Goal: Information Seeking & Learning: Check status

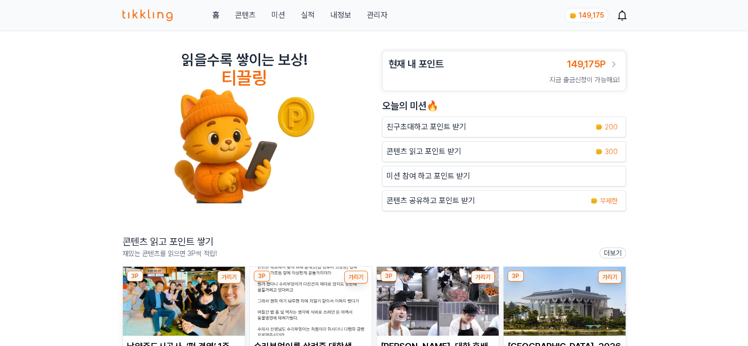
click at [376, 20] on link "관리자" at bounding box center [376, 15] width 21 height 12
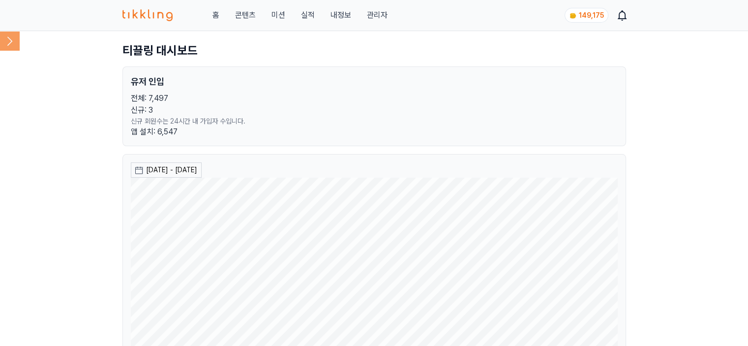
click at [5, 47] on icon at bounding box center [10, 41] width 20 height 20
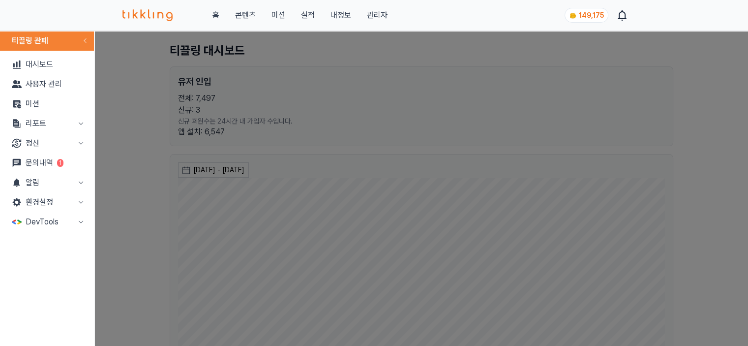
click at [29, 122] on button "리포트" at bounding box center [47, 124] width 86 height 20
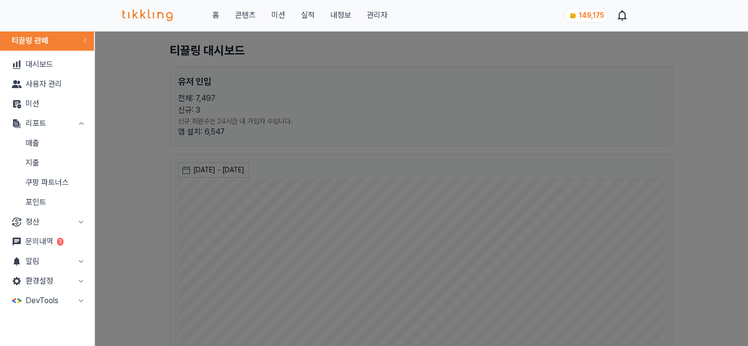
click at [32, 139] on link "매출" at bounding box center [47, 143] width 86 height 20
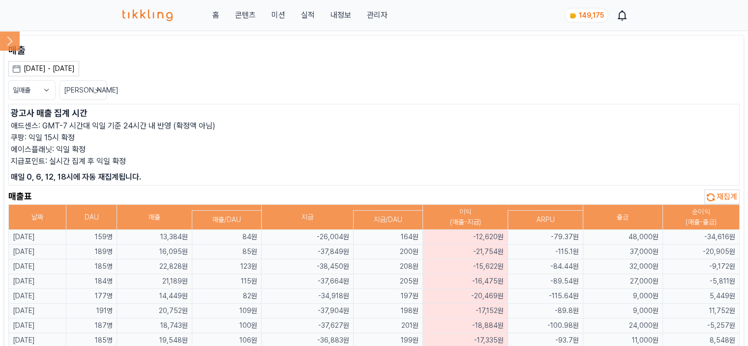
click at [56, 74] on button "[DATE] - [DATE]" at bounding box center [43, 68] width 71 height 15
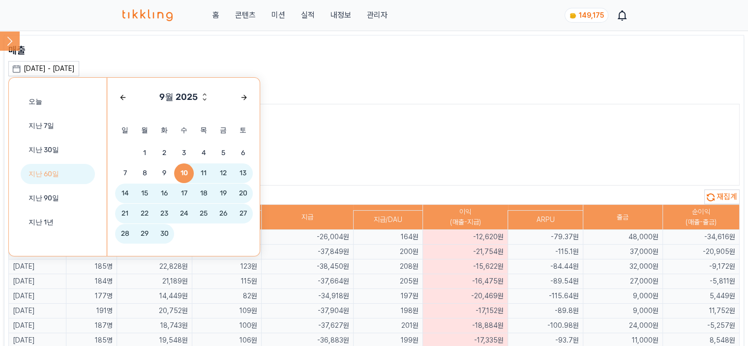
drag, startPoint x: 77, startPoint y: 153, endPoint x: 74, endPoint y: 171, distance: 17.9
click at [74, 171] on div "오늘 지난 7일 지난 30일 지난 60일 지난 90일 지난 1년" at bounding box center [58, 167] width 98 height 178
click at [49, 170] on button "지난 60일" at bounding box center [58, 174] width 74 height 20
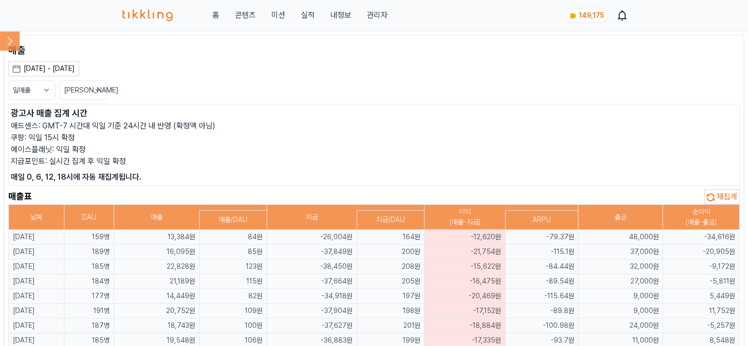
click at [32, 86] on button "일매출" at bounding box center [31, 90] width 47 height 20
click at [44, 128] on button "월매출" at bounding box center [32, 127] width 46 height 18
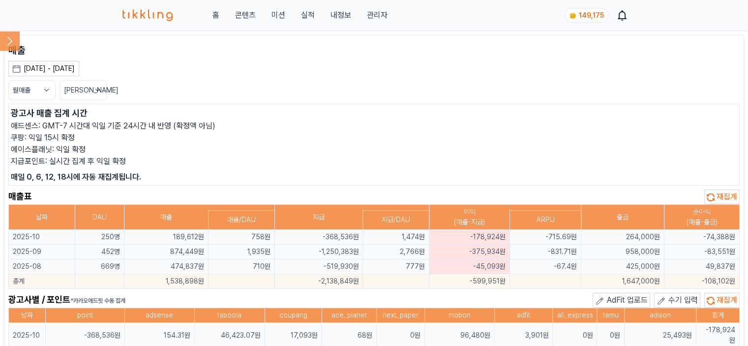
click at [275, 176] on p "매일 0, 6, 12, 18시에 자동 재집계됩니다." at bounding box center [374, 177] width 726 height 12
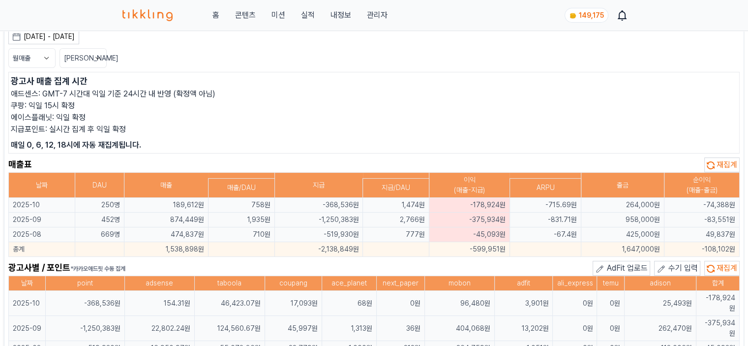
scroll to position [49, 0]
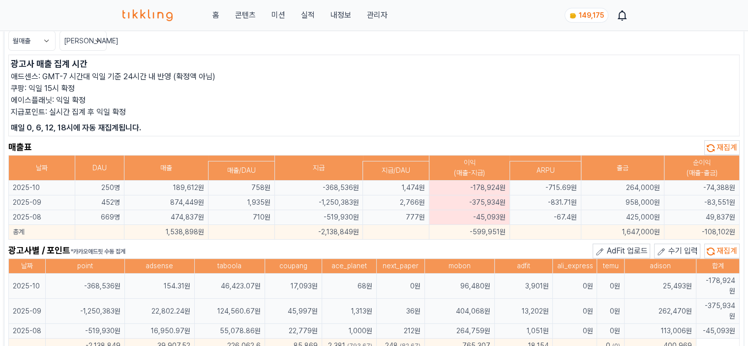
drag, startPoint x: 167, startPoint y: 204, endPoint x: 198, endPoint y: 204, distance: 31.5
click at [198, 204] on td "874,449원" at bounding box center [166, 202] width 84 height 15
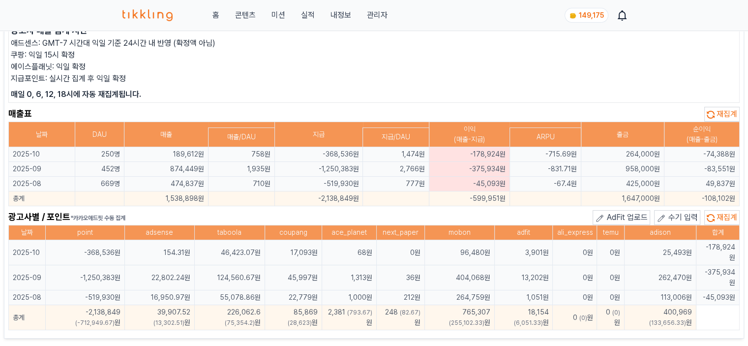
scroll to position [98, 0]
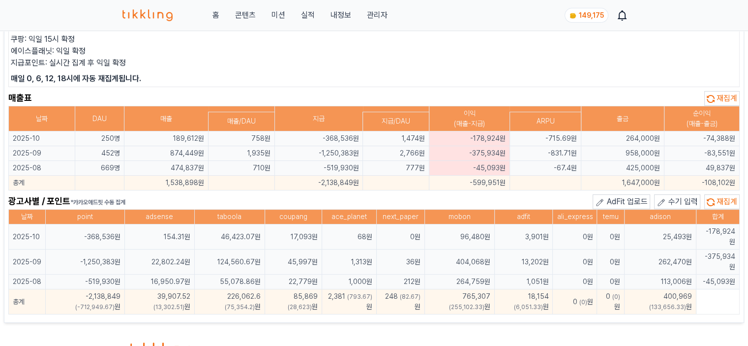
drag, startPoint x: 153, startPoint y: 249, endPoint x: 175, endPoint y: 249, distance: 21.6
click at [175, 249] on td "22,802.24원" at bounding box center [159, 261] width 70 height 25
drag, startPoint x: 222, startPoint y: 249, endPoint x: 246, endPoint y: 251, distance: 24.2
click at [246, 251] on td "124,560.67원" at bounding box center [229, 261] width 70 height 25
drag, startPoint x: 291, startPoint y: 251, endPoint x: 312, endPoint y: 250, distance: 21.7
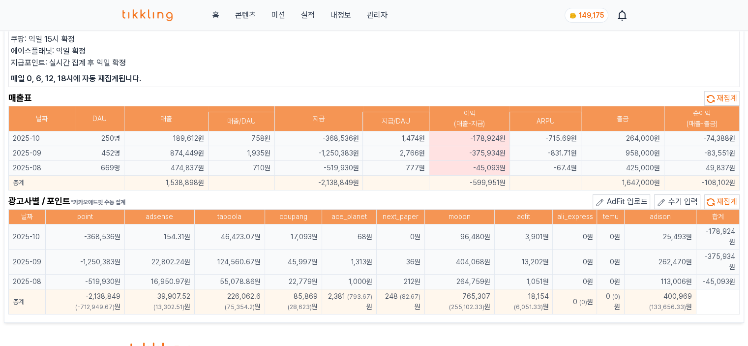
click at [312, 250] on td "45,997원" at bounding box center [293, 261] width 57 height 25
drag, startPoint x: 405, startPoint y: 271, endPoint x: 416, endPoint y: 271, distance: 11.3
click at [416, 274] on td "212원" at bounding box center [400, 281] width 48 height 15
click at [431, 255] on td "404,068원" at bounding box center [459, 261] width 70 height 25
drag, startPoint x: 527, startPoint y: 248, endPoint x: 548, endPoint y: 249, distance: 21.2
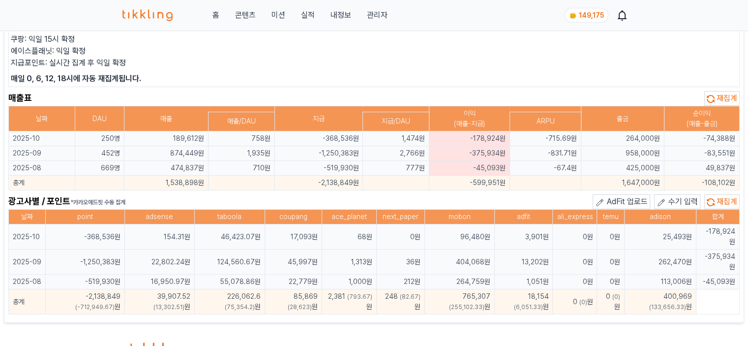
click at [548, 249] on td "13,202원" at bounding box center [524, 261] width 58 height 25
click at [644, 249] on td "262,470원" at bounding box center [661, 261] width 72 height 25
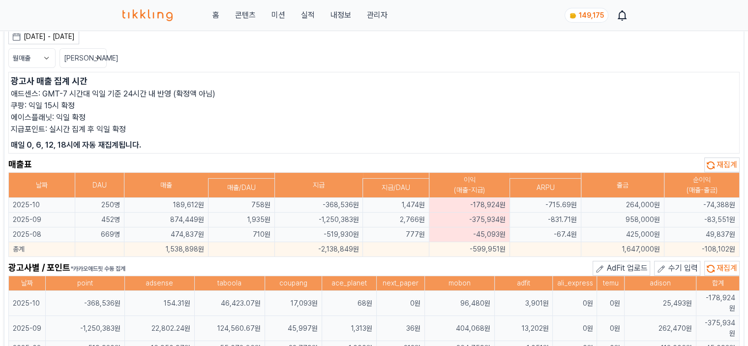
scroll to position [49, 0]
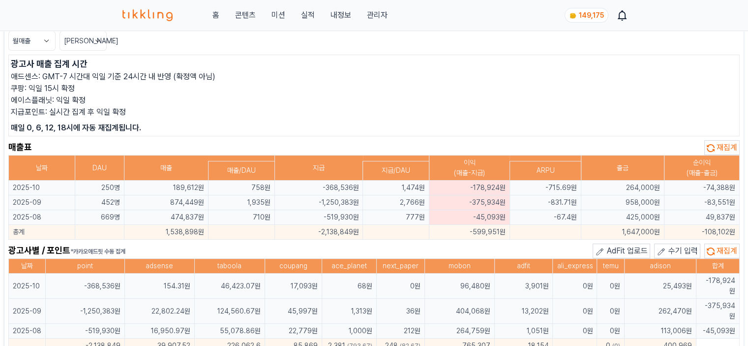
drag, startPoint x: 314, startPoint y: 197, endPoint x: 354, endPoint y: 199, distance: 40.4
click at [354, 199] on td "-1,250,383원" at bounding box center [318, 202] width 89 height 15
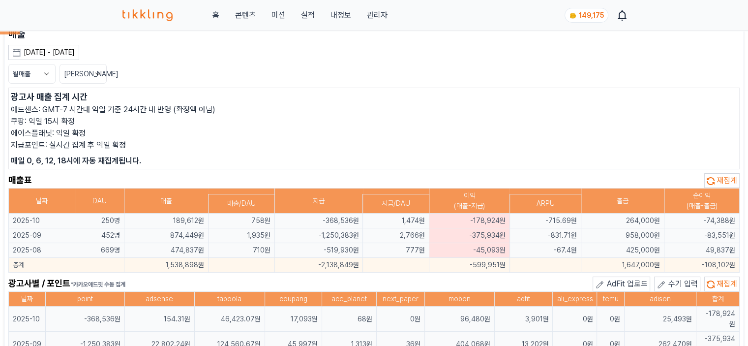
scroll to position [0, 0]
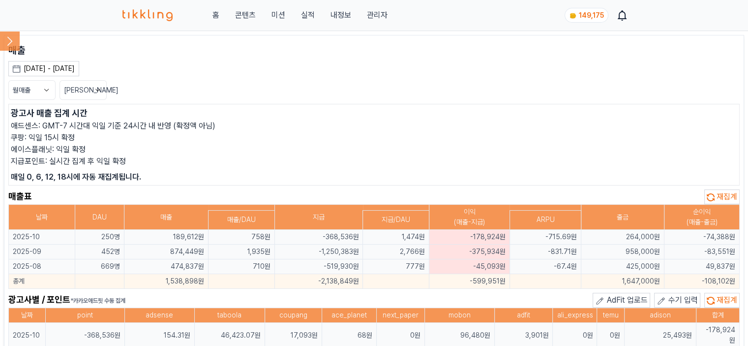
click at [11, 43] on icon at bounding box center [10, 41] width 20 height 20
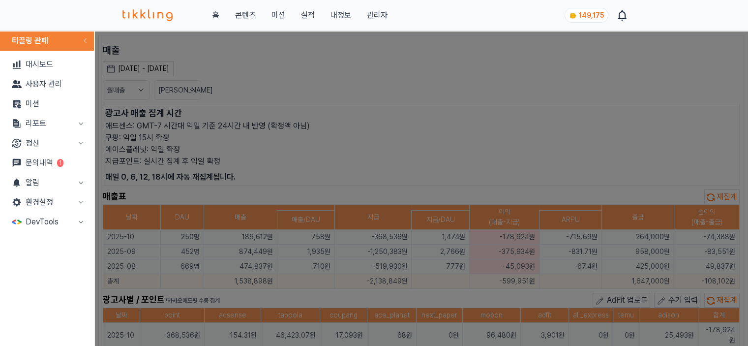
click at [57, 120] on button "리포트" at bounding box center [47, 124] width 86 height 20
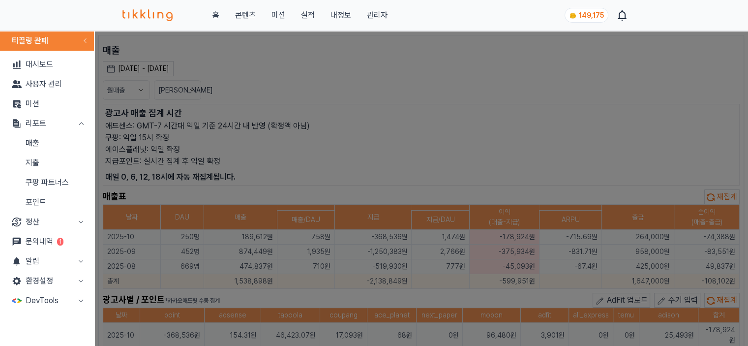
click at [57, 159] on link "지출" at bounding box center [47, 163] width 86 height 20
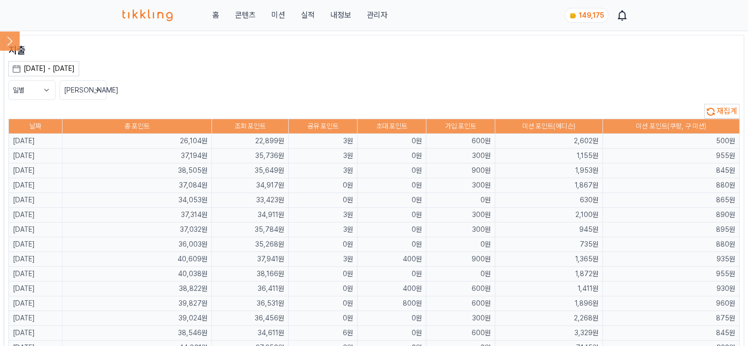
click at [60, 69] on div "[DATE] - [DATE]" at bounding box center [49, 68] width 51 height 10
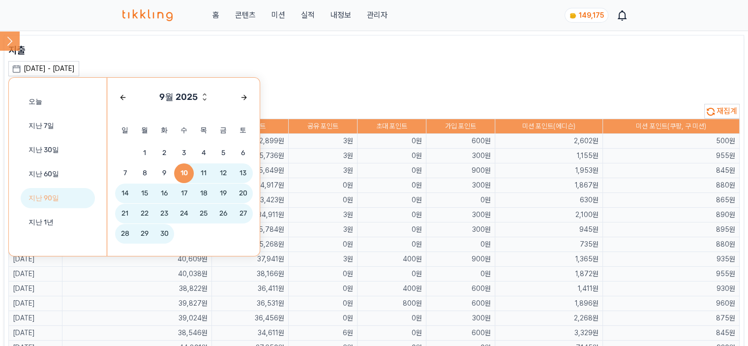
click at [70, 195] on button "지난 90일" at bounding box center [58, 198] width 74 height 20
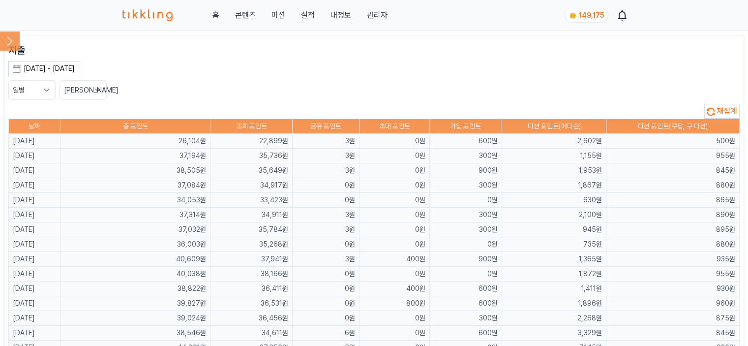
click at [26, 90] on button "일별" at bounding box center [31, 90] width 47 height 20
click at [31, 125] on button "월별" at bounding box center [32, 127] width 46 height 18
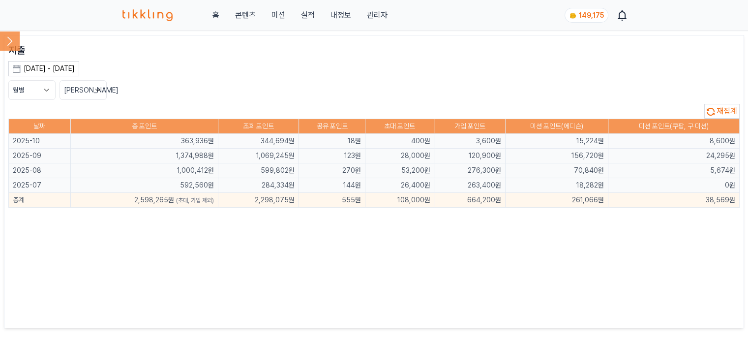
click at [214, 101] on div "지출 [DATE] - [DATE] 오늘 지난 7일 지난 30일 지난 60일 지난 90일 지난 1년 9월 2025 일 월 화 수 목 금 토 1 …" at bounding box center [373, 181] width 731 height 276
drag, startPoint x: 247, startPoint y: 151, endPoint x: 287, endPoint y: 157, distance: 40.8
click at [287, 157] on td "1,069,245원" at bounding box center [258, 156] width 81 height 15
click at [301, 194] on td "555원" at bounding box center [332, 200] width 66 height 15
click at [13, 41] on icon at bounding box center [10, 41] width 20 height 20
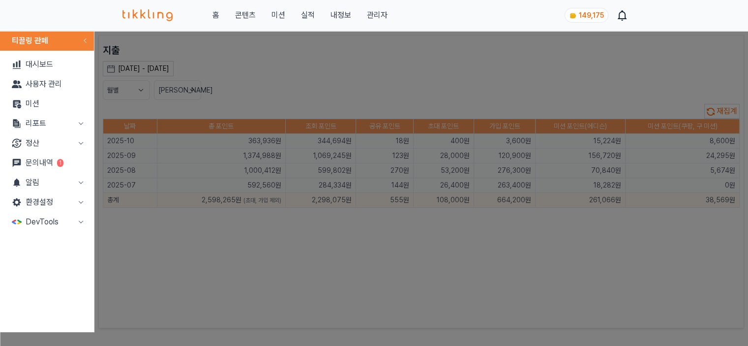
click at [31, 119] on button "리포트" at bounding box center [47, 124] width 86 height 20
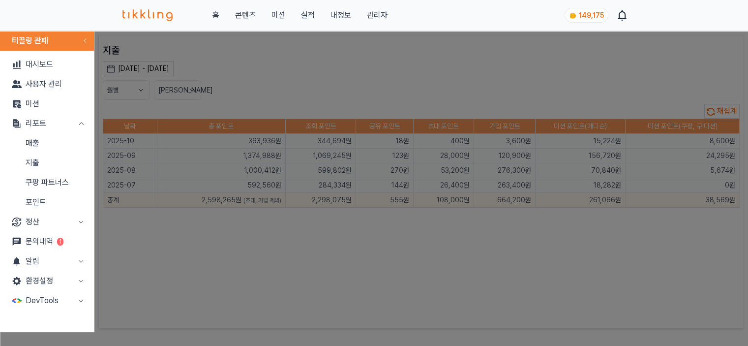
click at [45, 144] on link "매출" at bounding box center [47, 143] width 86 height 20
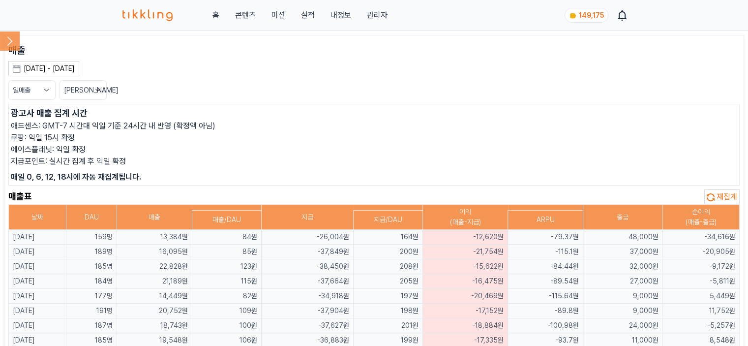
click at [59, 65] on div "[DATE] - [DATE]" at bounding box center [49, 68] width 51 height 10
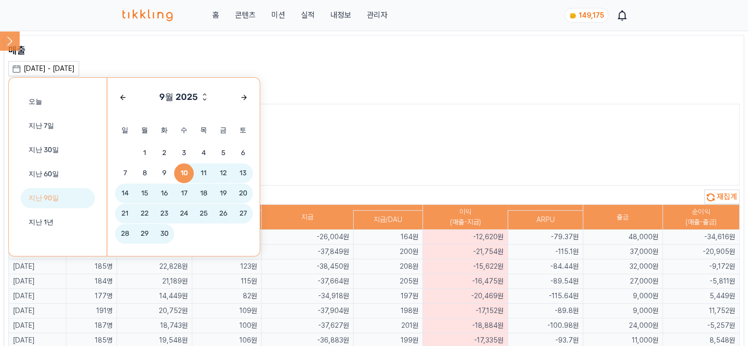
click at [60, 195] on button "지난 90일" at bounding box center [58, 198] width 74 height 20
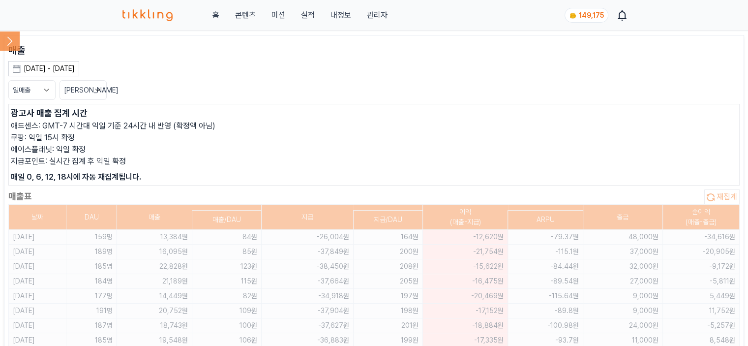
click at [34, 88] on button "일매출" at bounding box center [31, 90] width 47 height 20
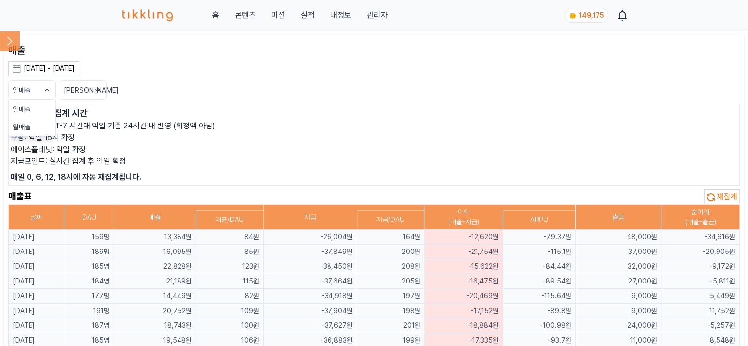
click at [34, 92] on button "일매출" at bounding box center [31, 90] width 47 height 20
click at [33, 123] on button "월매출" at bounding box center [32, 127] width 46 height 18
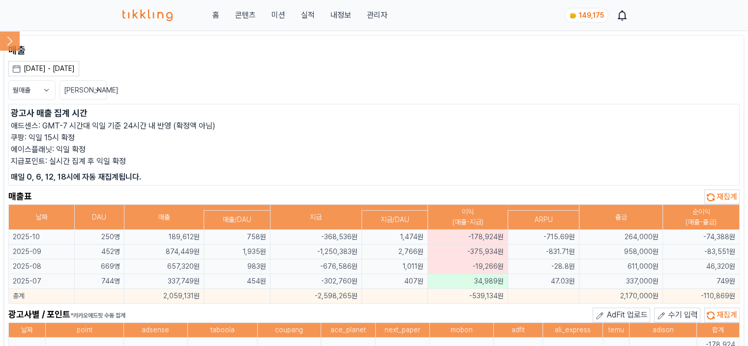
click at [237, 120] on p "애드센스: GMT-7 시간대 익일 기준 24시간 내 반영 (확정액 아님)" at bounding box center [374, 126] width 726 height 12
drag, startPoint x: 462, startPoint y: 250, endPoint x: 501, endPoint y: 251, distance: 39.4
click at [501, 251] on td "-375,934원" at bounding box center [468, 251] width 80 height 15
